Goal: Check status: Check status

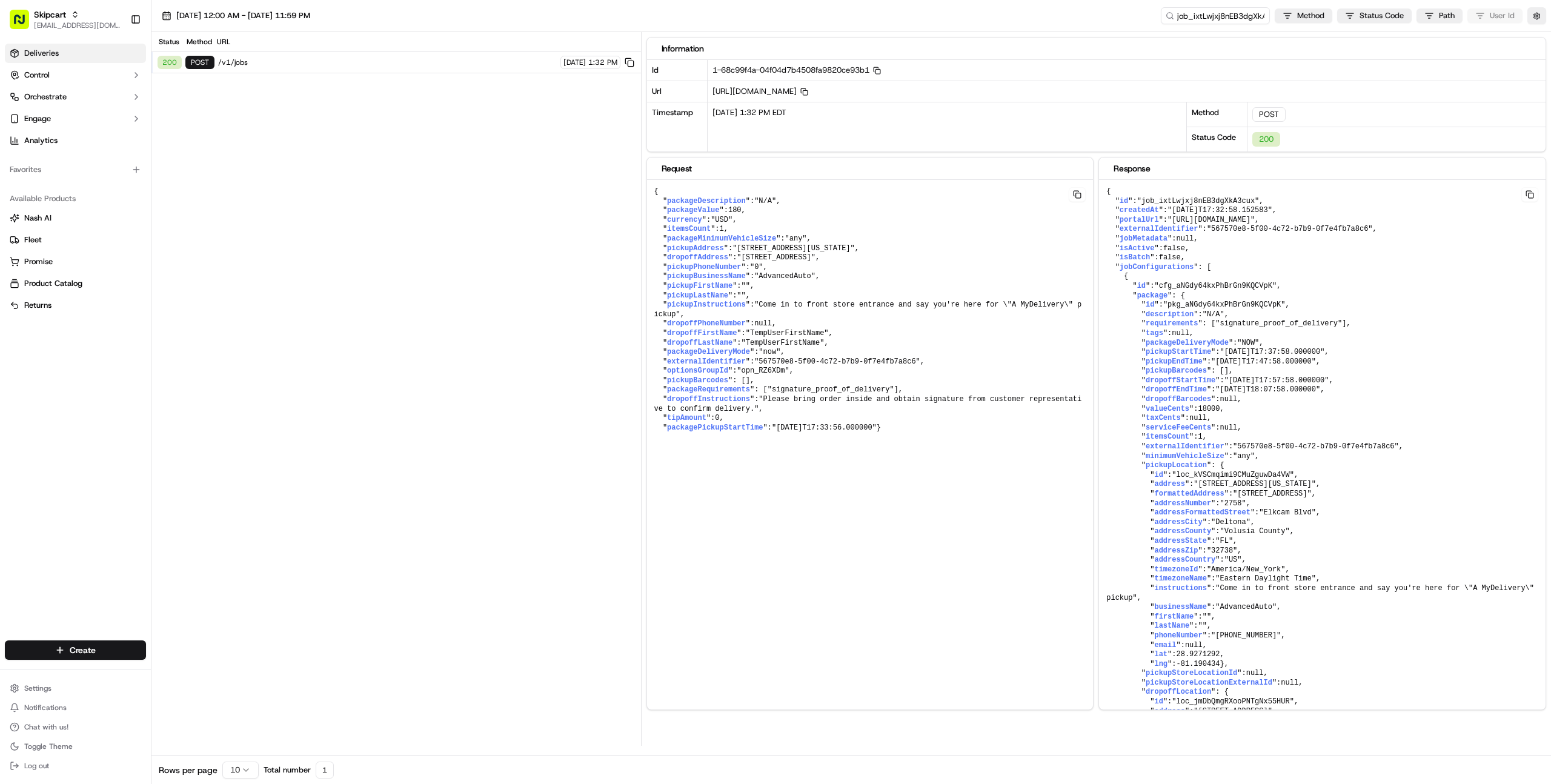
click at [86, 55] on link "Deliveries" at bounding box center [76, 53] width 141 height 19
click at [34, 55] on span "Deliveries" at bounding box center [42, 53] width 35 height 11
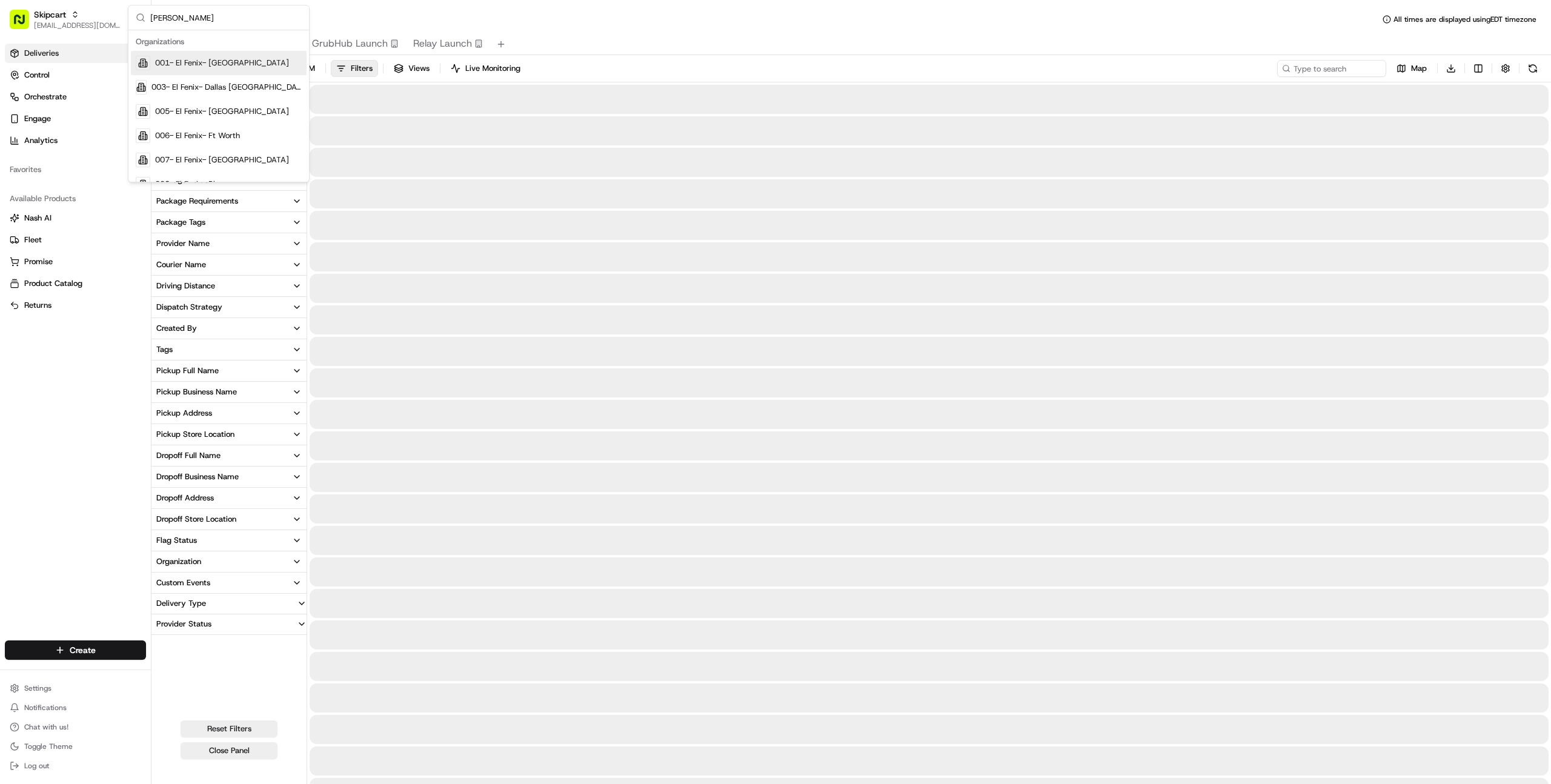
type input "homeru"
